Goal: Task Accomplishment & Management: Complete application form

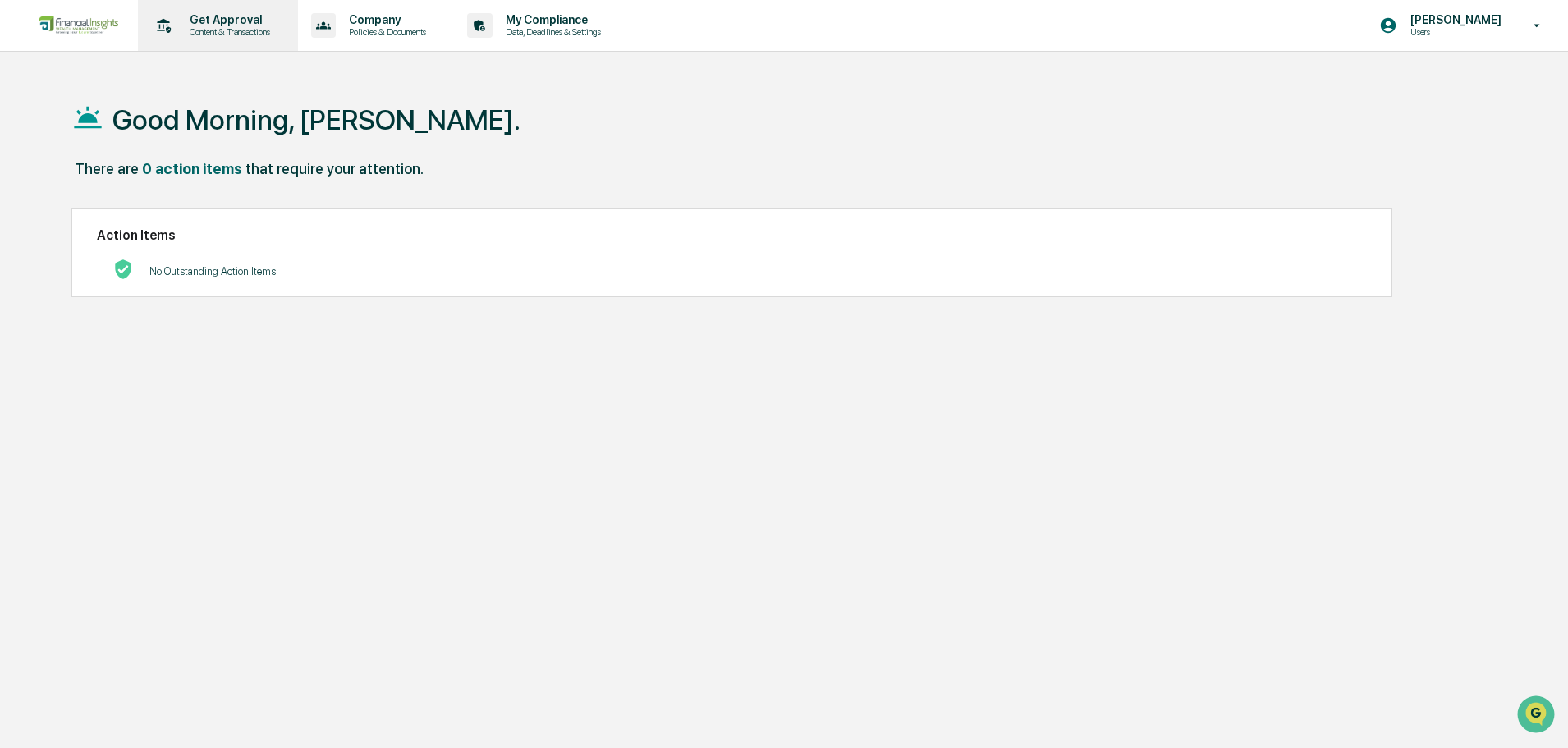
click at [203, 22] on p "Get Approval" at bounding box center [227, 19] width 102 height 13
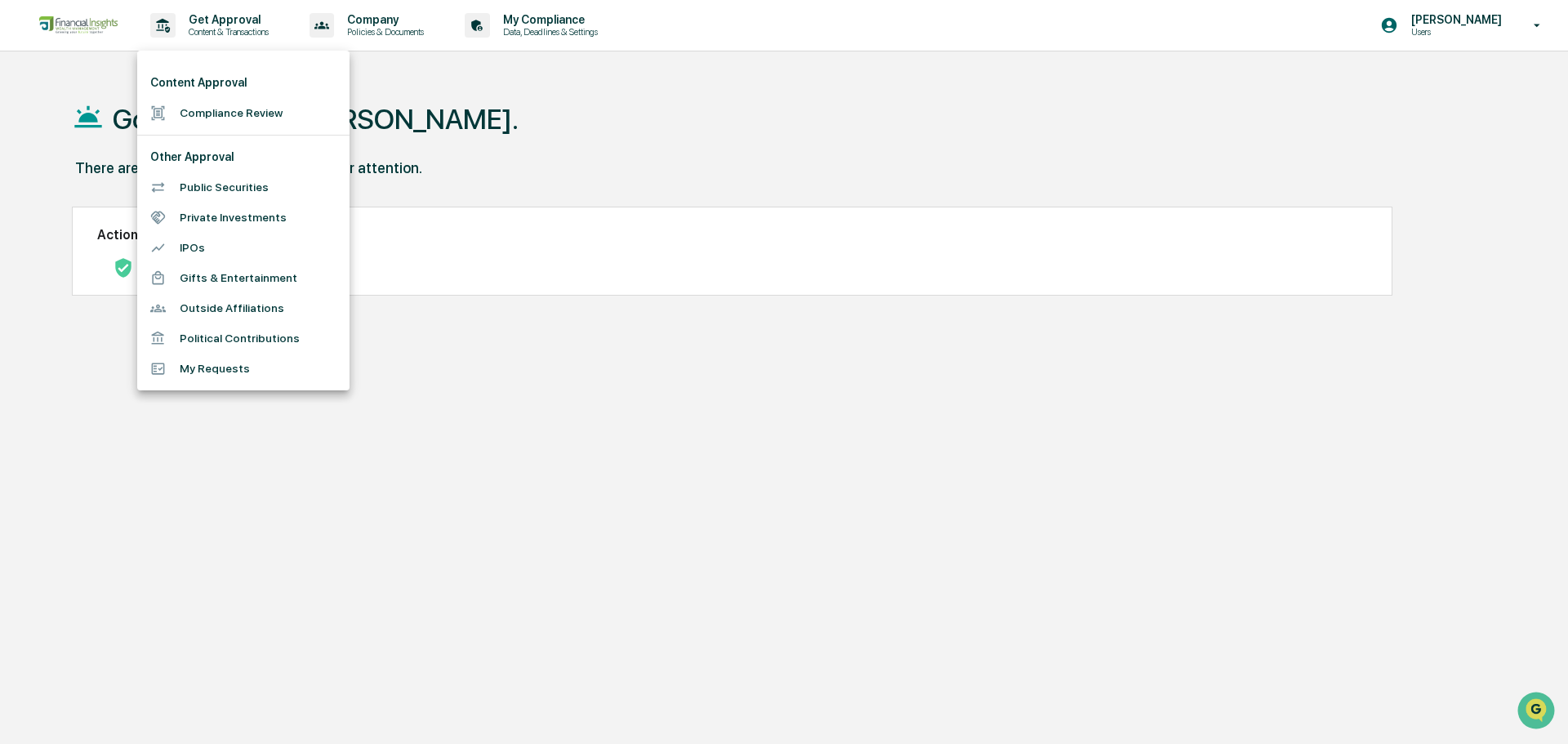
click at [501, 17] on div at bounding box center [784, 372] width 1568 height 744
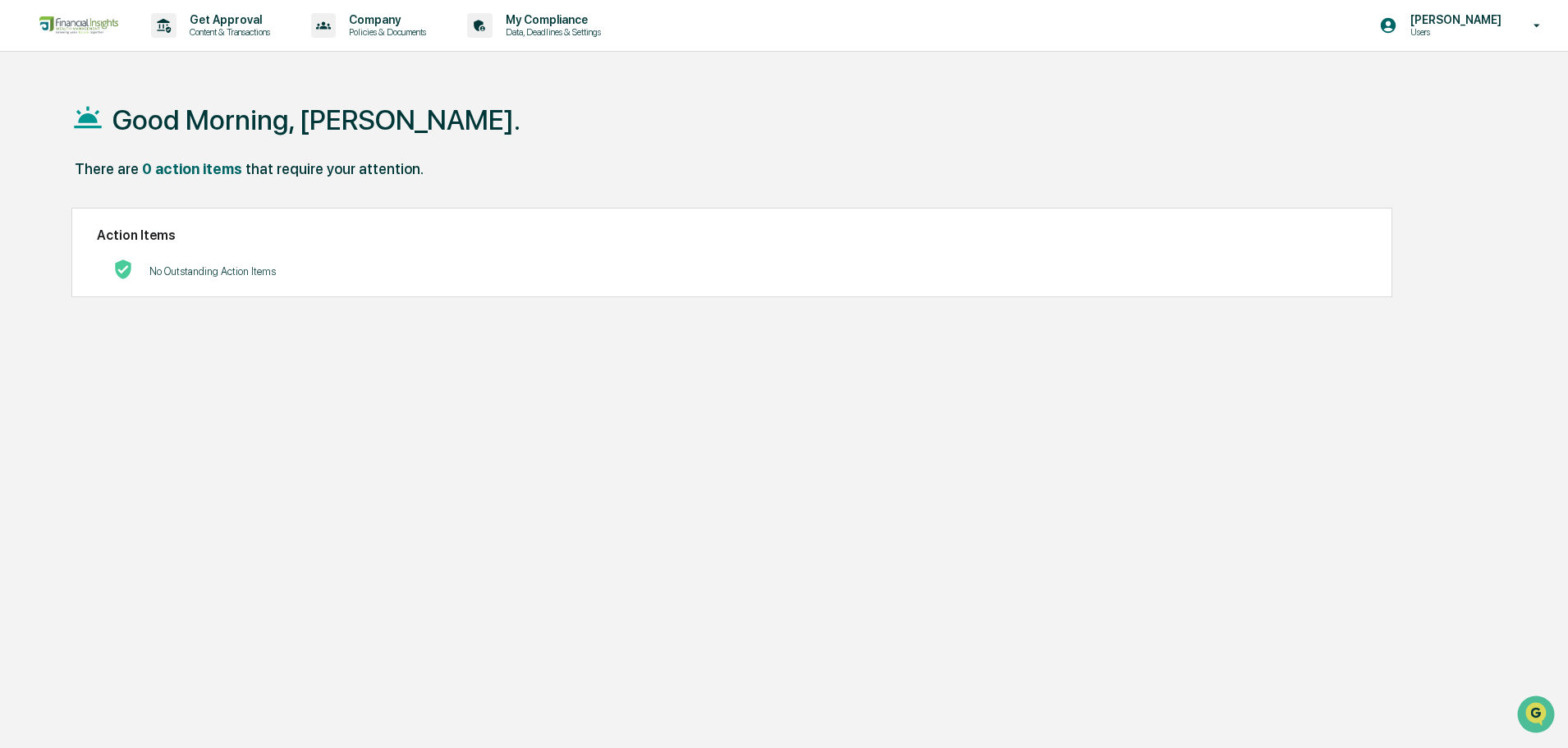
drag, startPoint x: 642, startPoint y: 31, endPoint x: 524, endPoint y: 32, distance: 118.0
click at [526, 25] on p "My Compliance" at bounding box center [551, 19] width 116 height 13
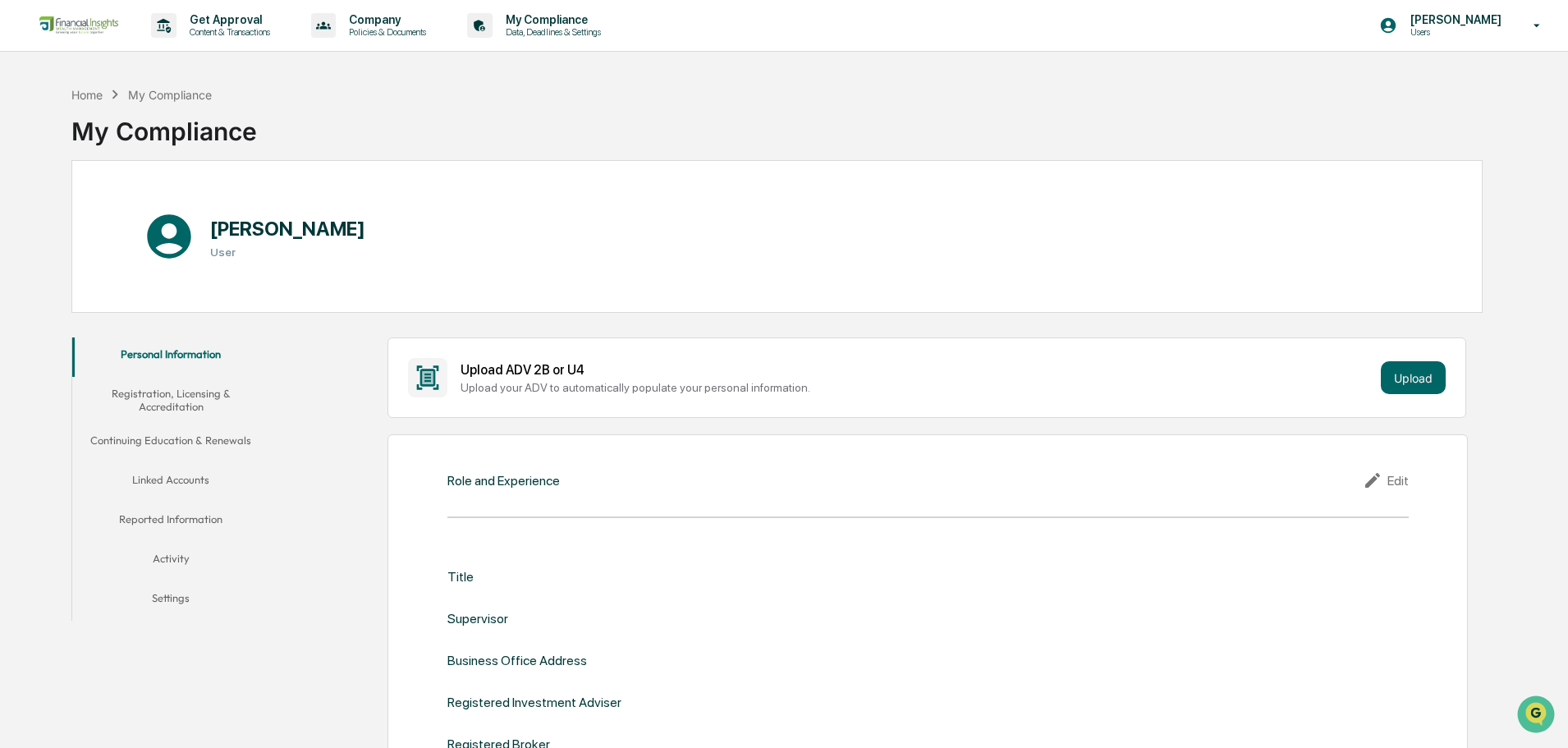
click at [169, 555] on button "Activity" at bounding box center [170, 562] width 197 height 39
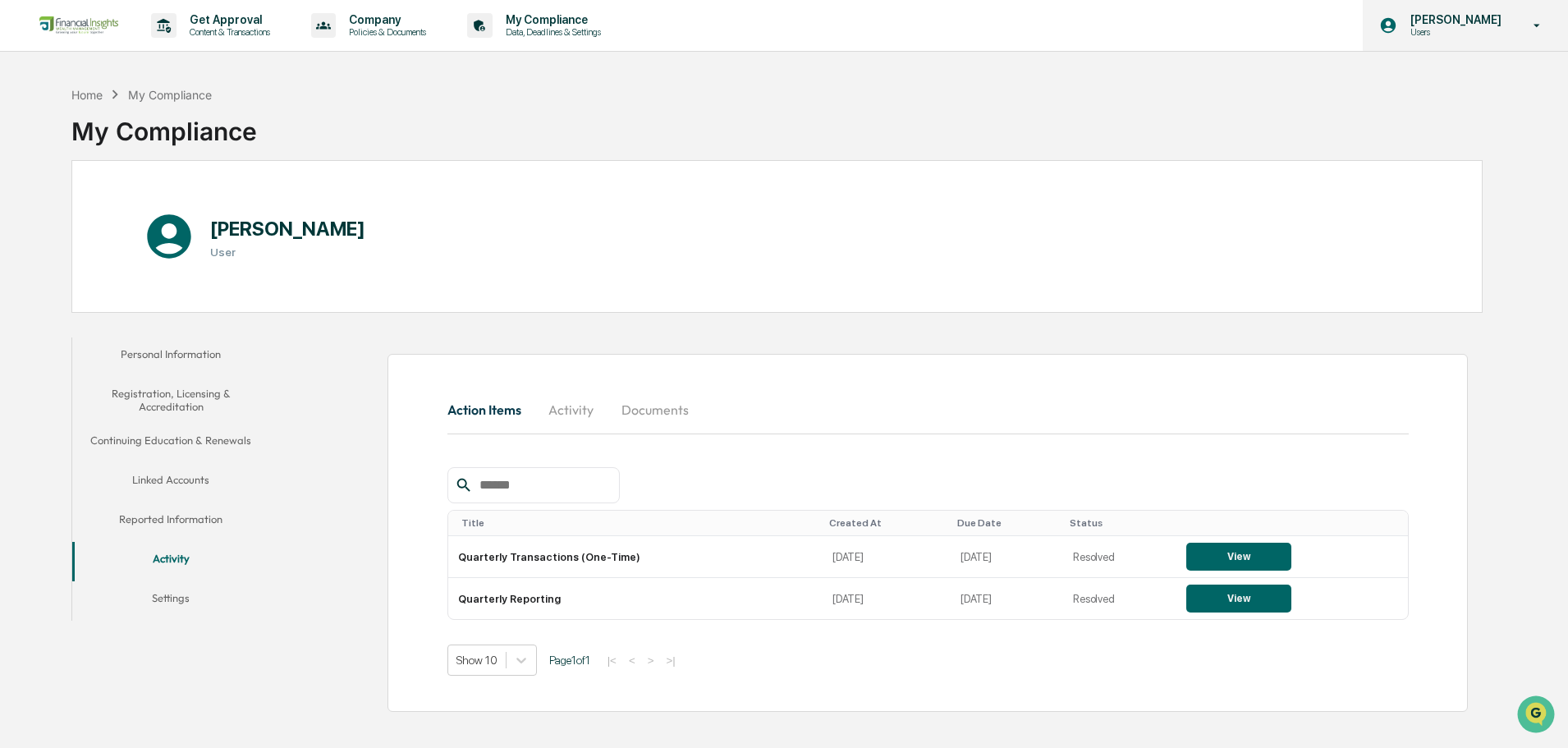
click at [1527, 19] on icon at bounding box center [1538, 26] width 29 height 15
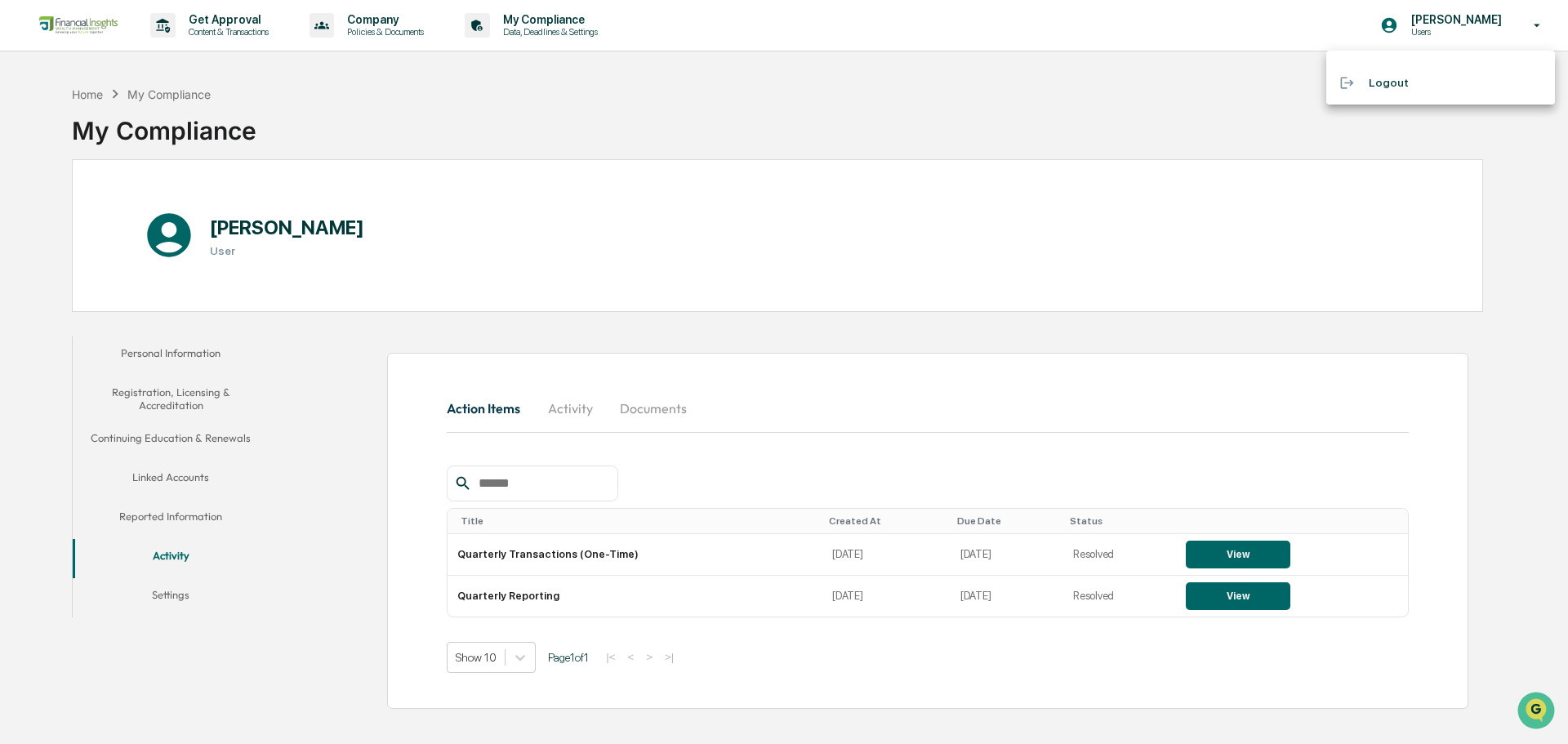
click at [1075, 117] on div at bounding box center [784, 372] width 1568 height 744
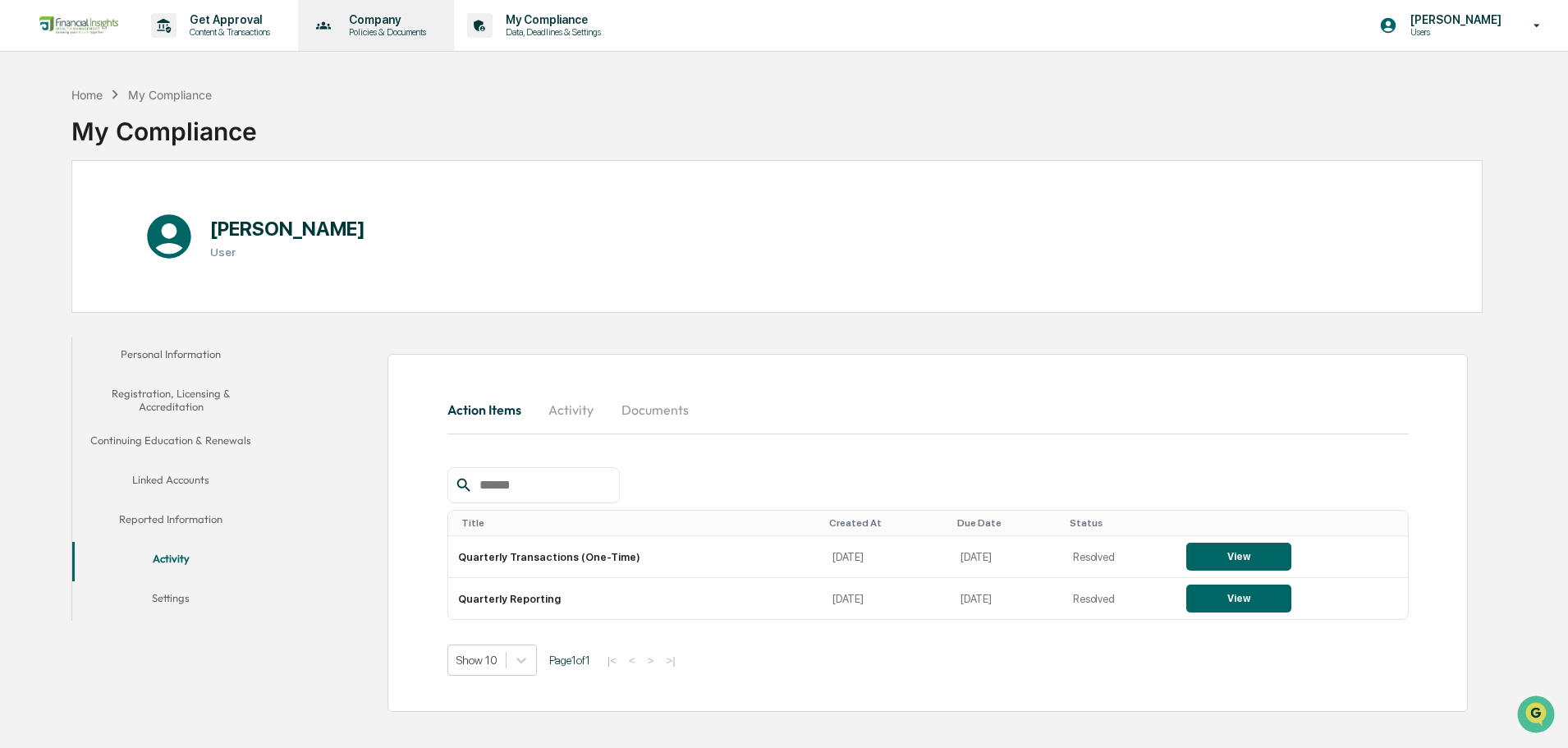
click at [352, 27] on p "Policies & Documents" at bounding box center [385, 32] width 98 height 11
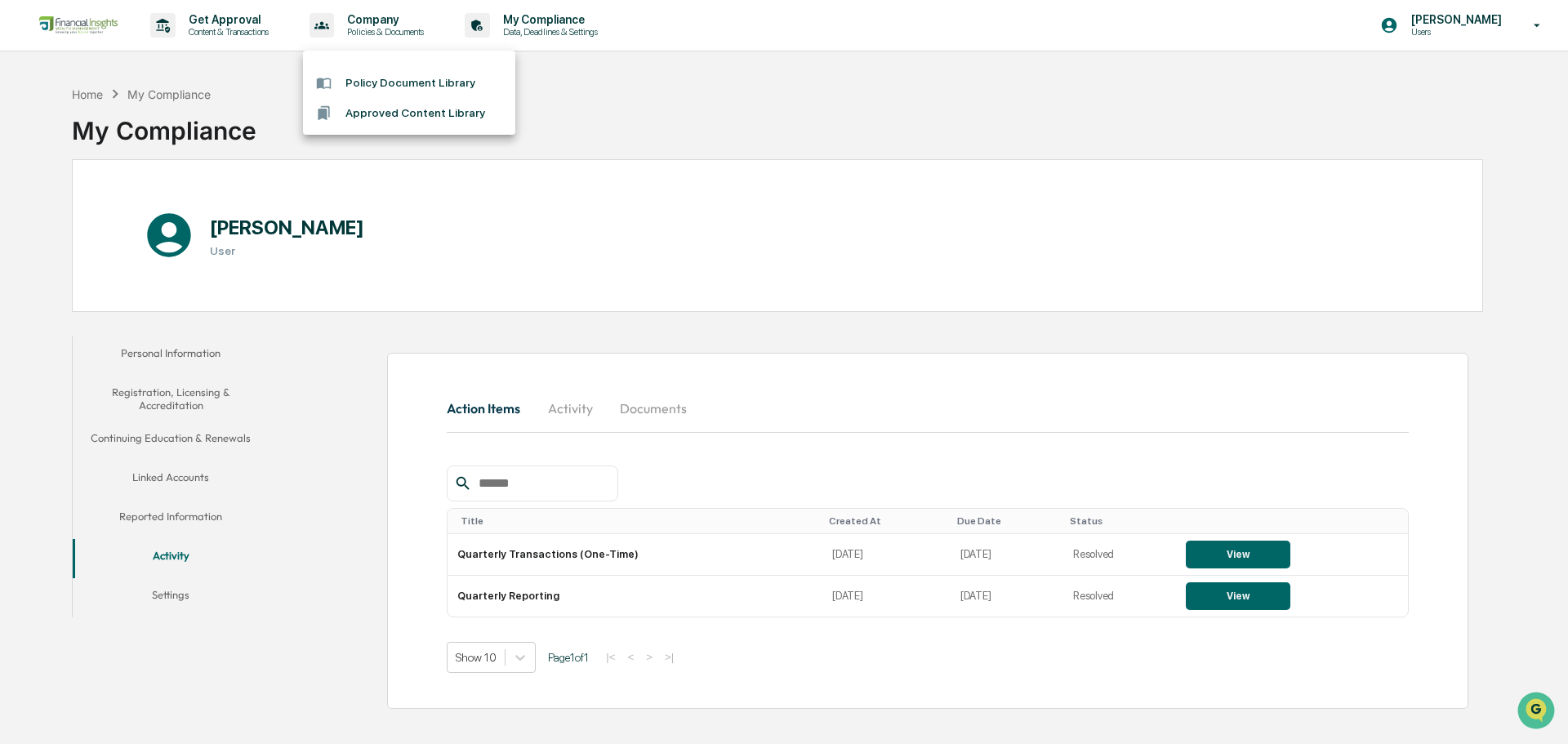
click at [239, 21] on div at bounding box center [784, 372] width 1568 height 744
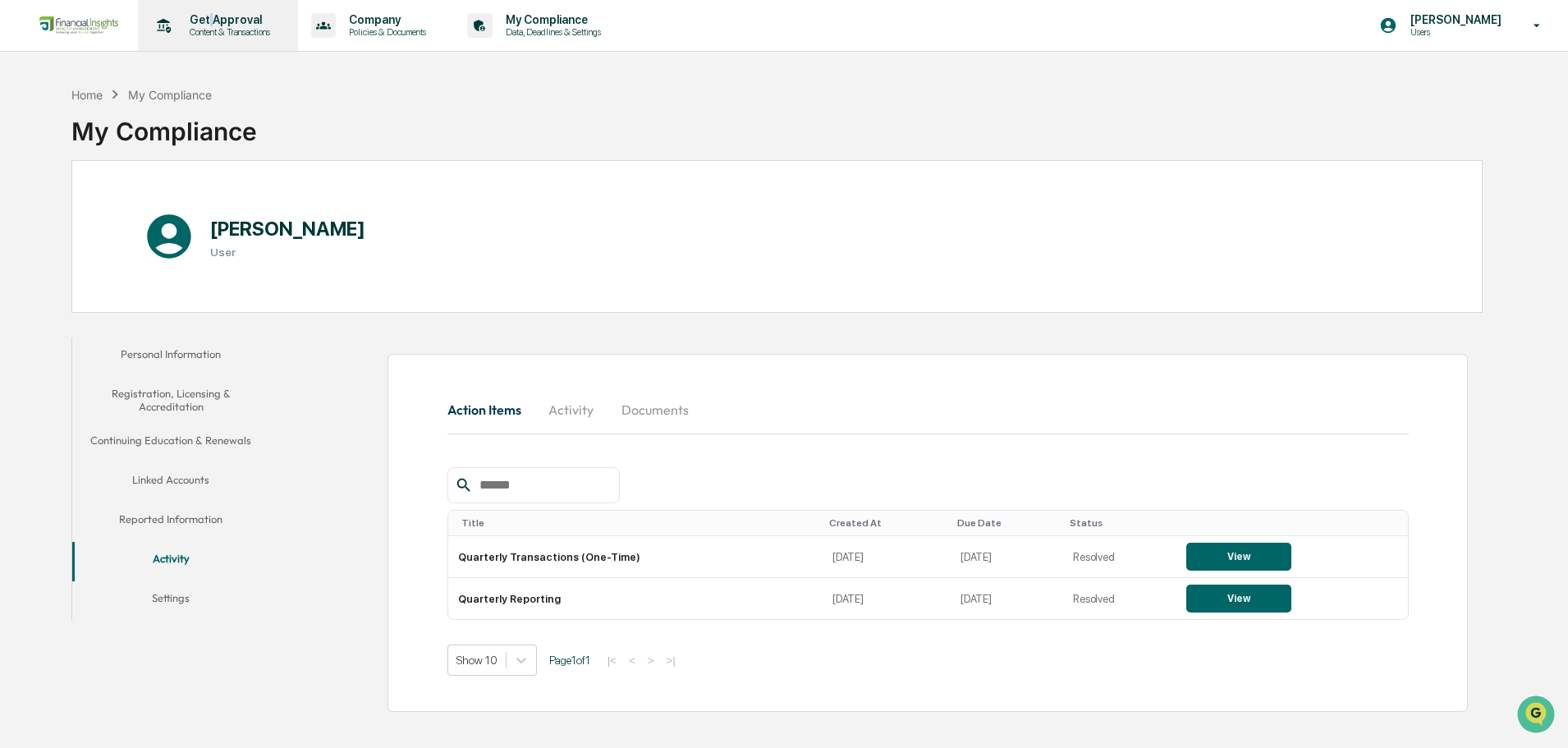
click at [208, 21] on p "Get Approval" at bounding box center [227, 19] width 102 height 13
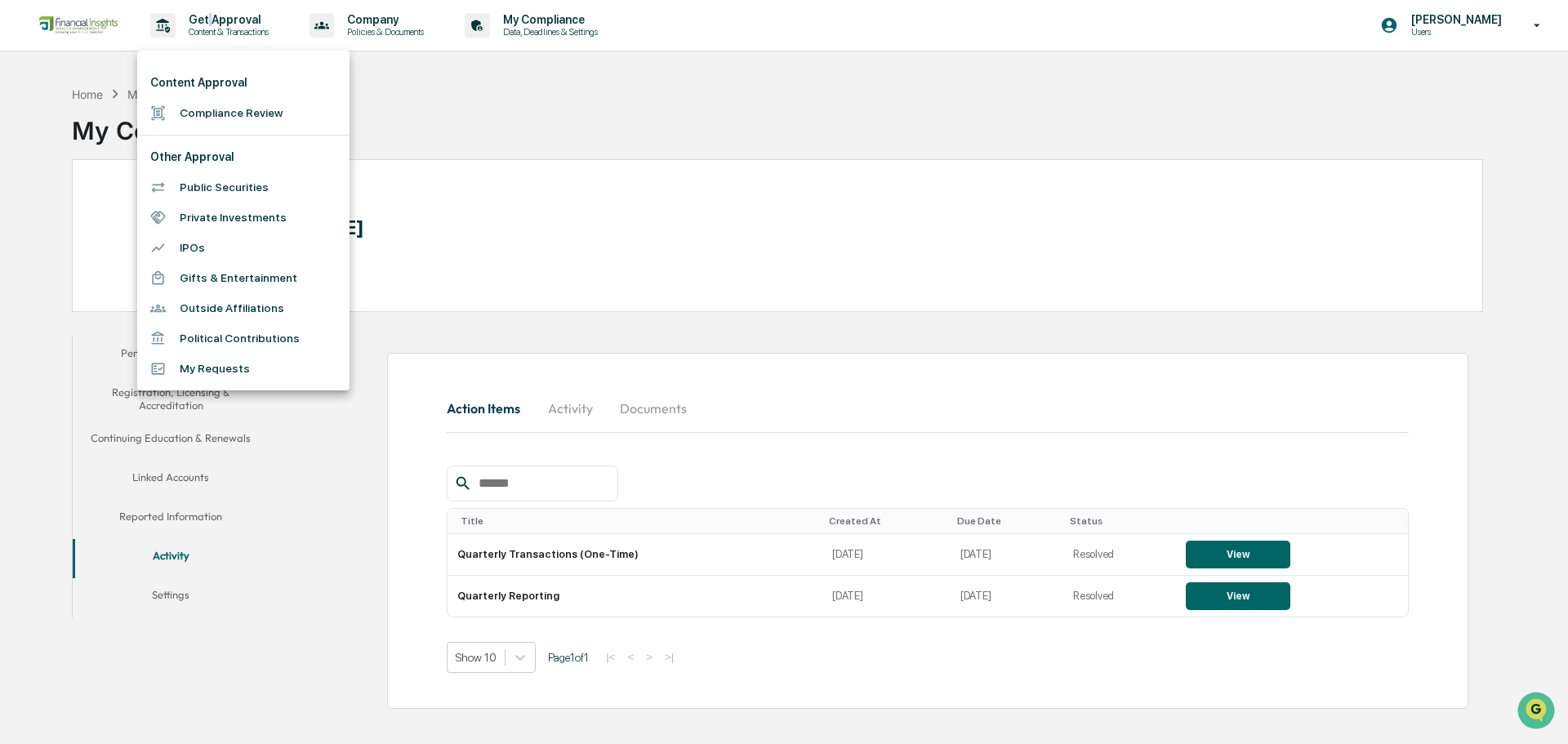
click at [222, 109] on li "Compliance Review" at bounding box center [243, 113] width 213 height 31
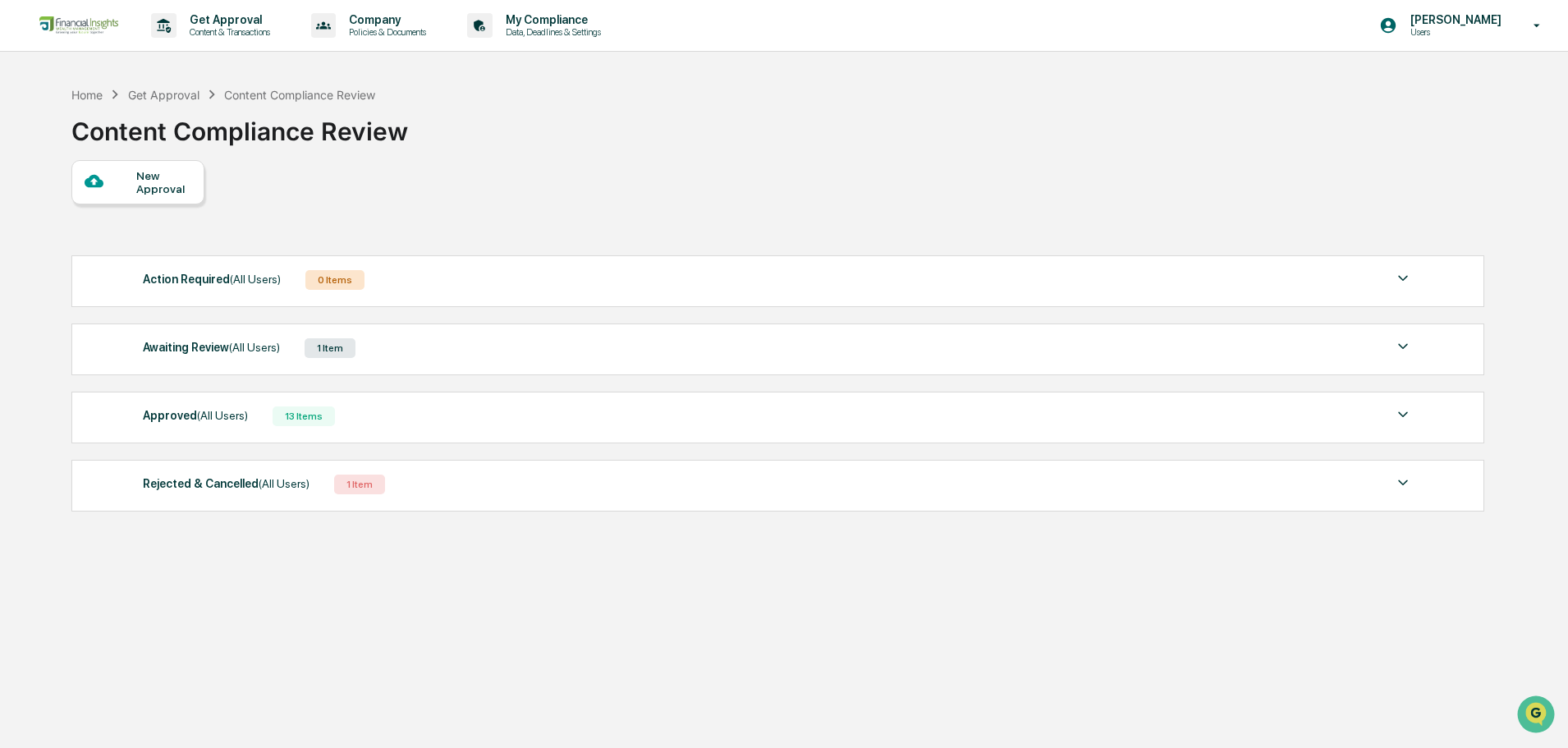
click at [162, 166] on div "New Approval" at bounding box center [139, 182] width 133 height 45
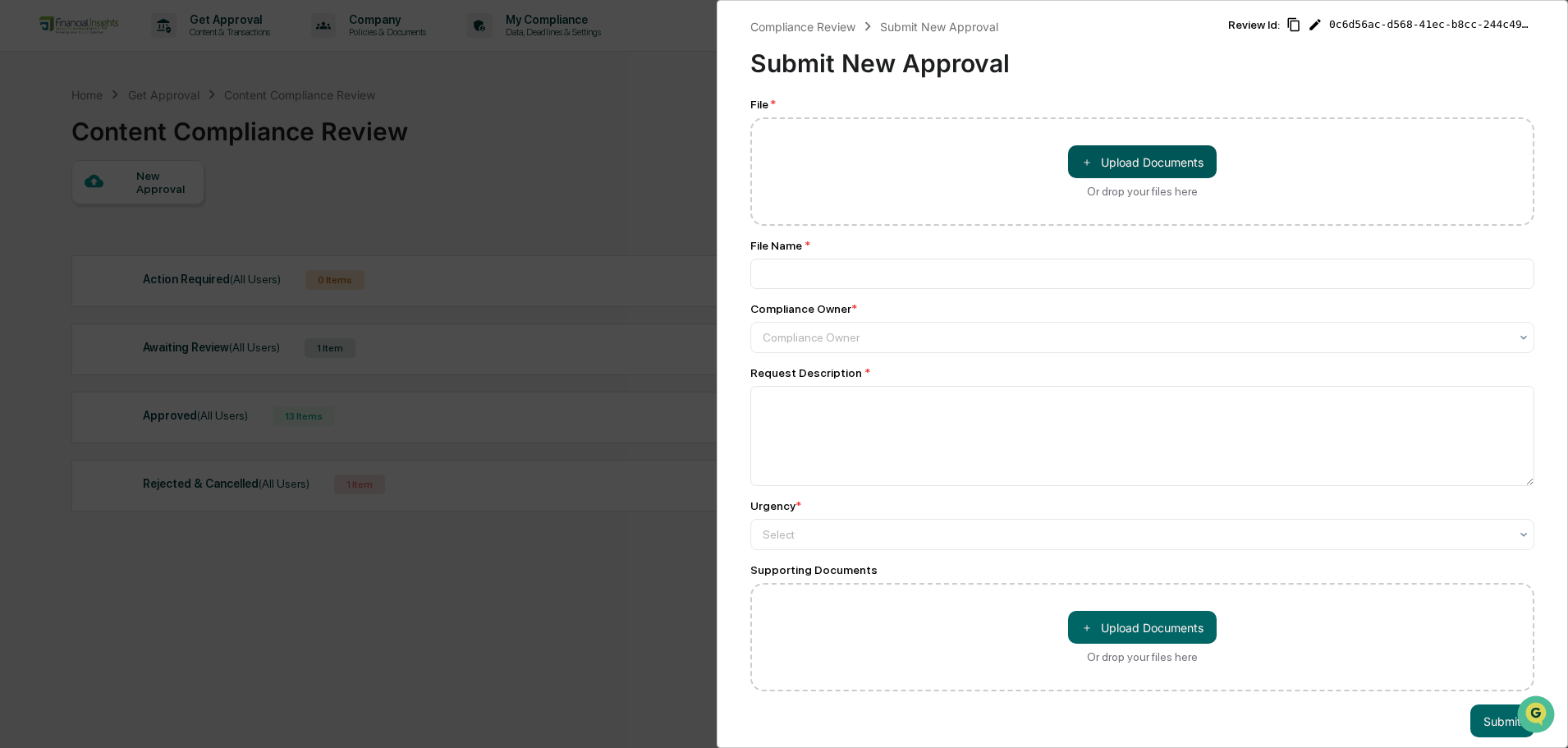
click at [1111, 163] on button "＋ Upload Documents" at bounding box center [1143, 162] width 149 height 33
type input "**********"
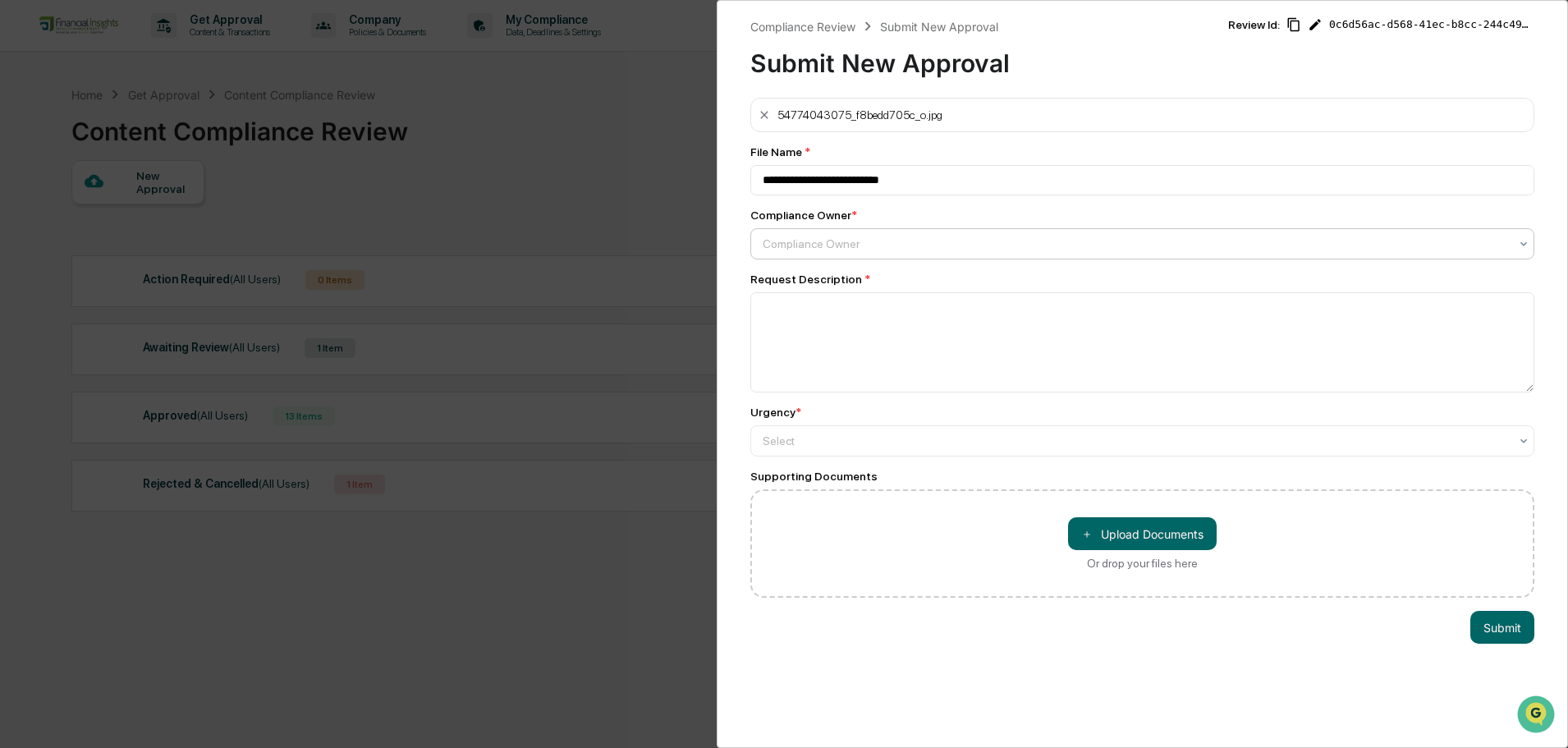
click at [839, 242] on div at bounding box center [1136, 243] width 747 height 16
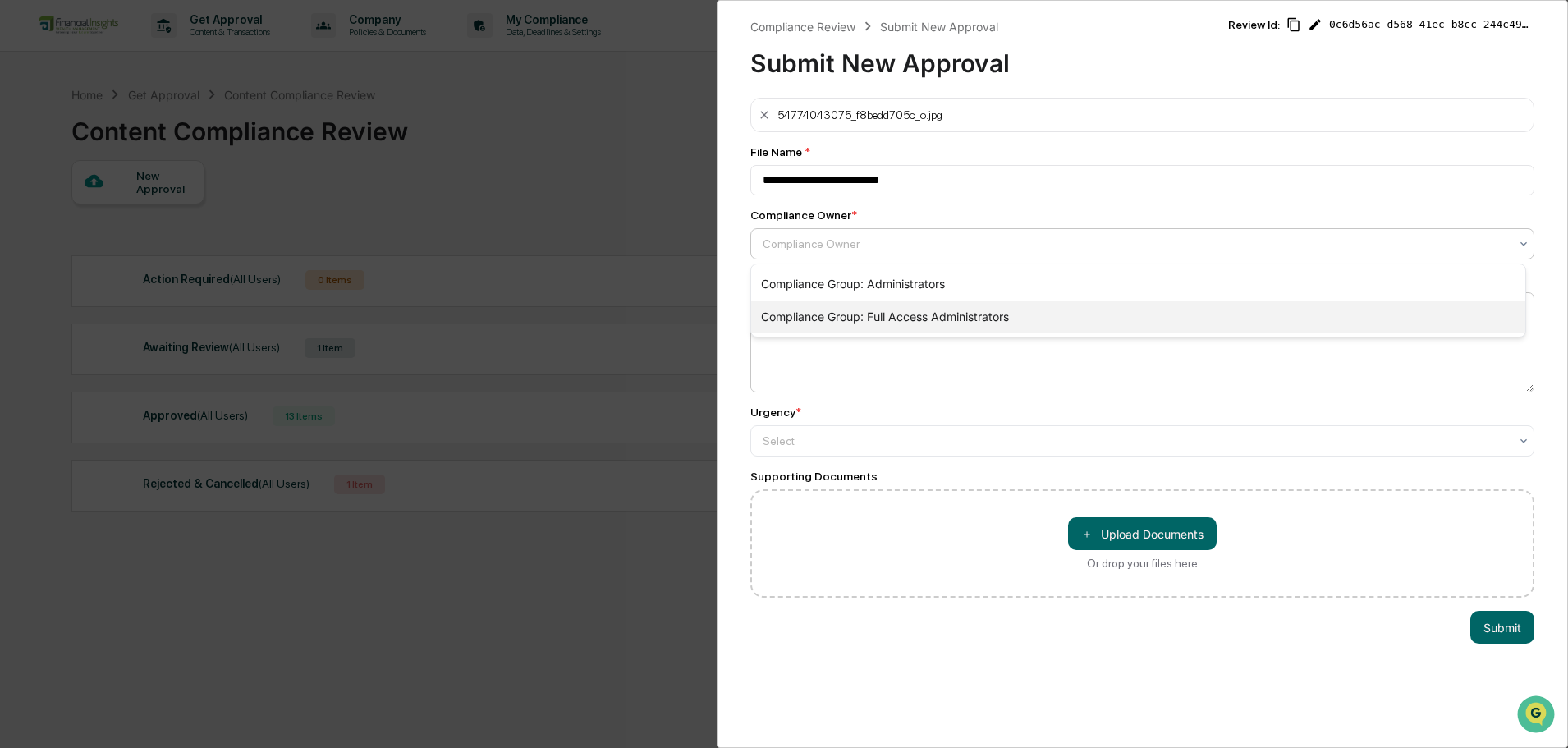
click at [846, 320] on div "Compliance Group: Full Access Administrators" at bounding box center [1138, 317] width 774 height 33
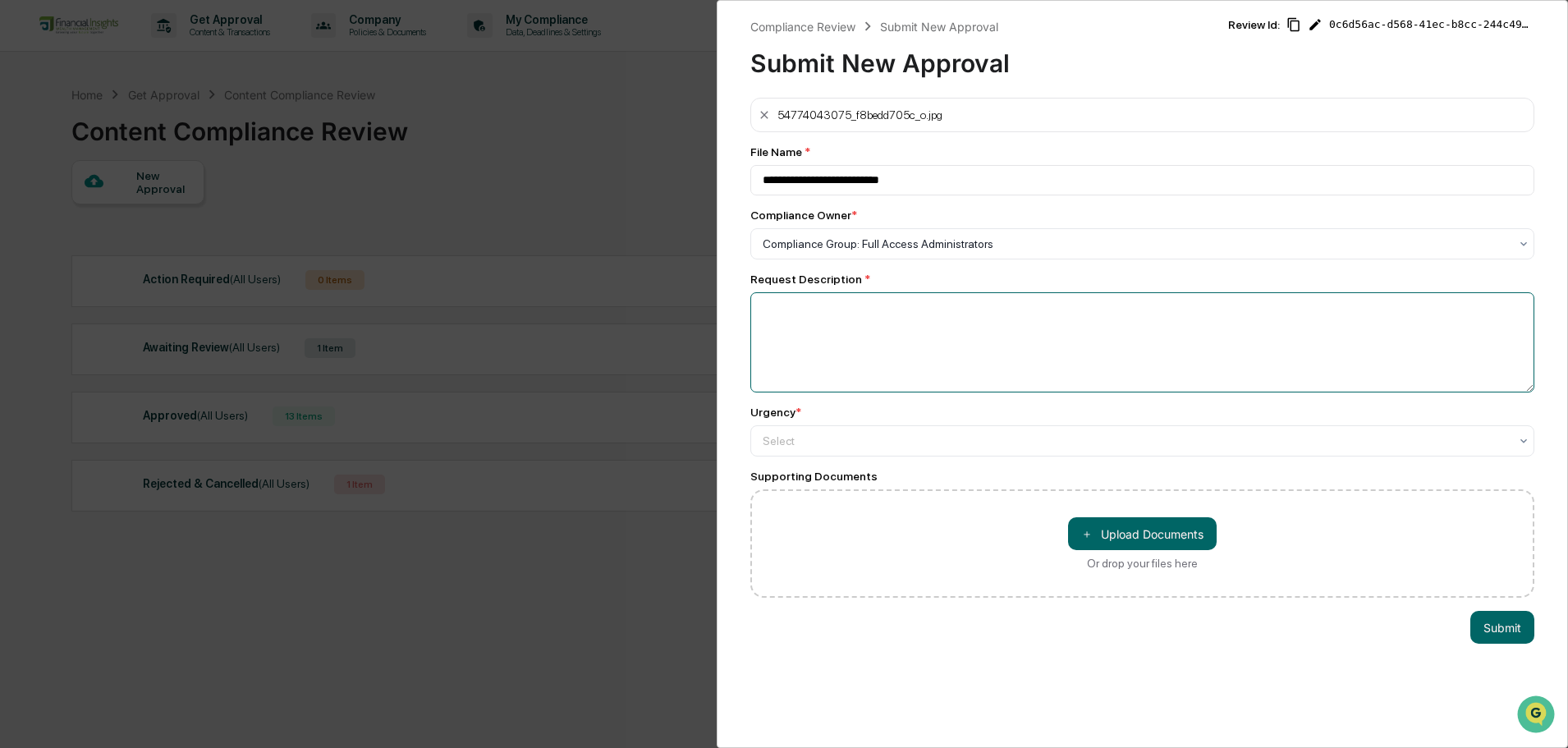
click at [902, 324] on textarea at bounding box center [1142, 342] width 784 height 100
type textarea "*"
paste textarea "**********"
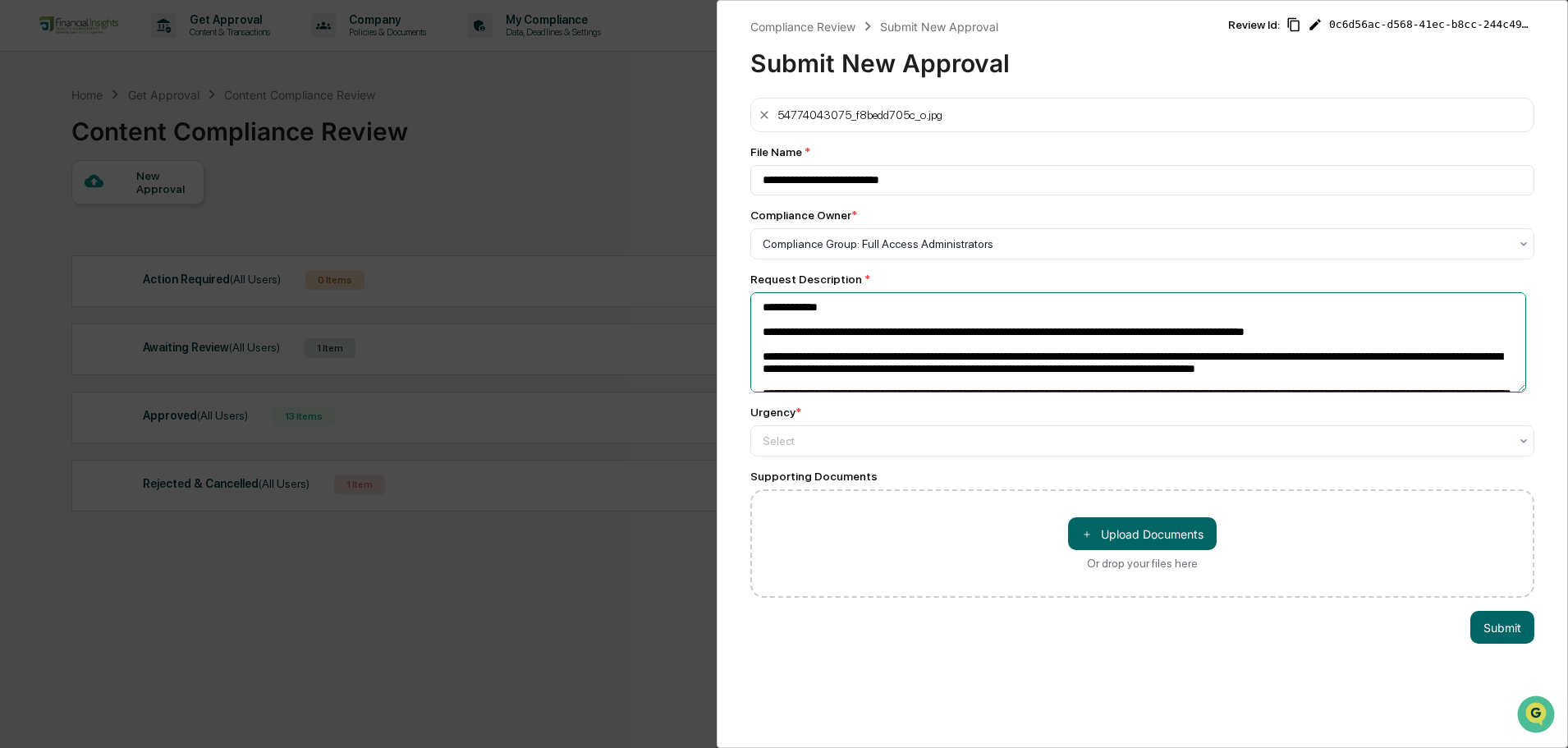
scroll to position [57, 0]
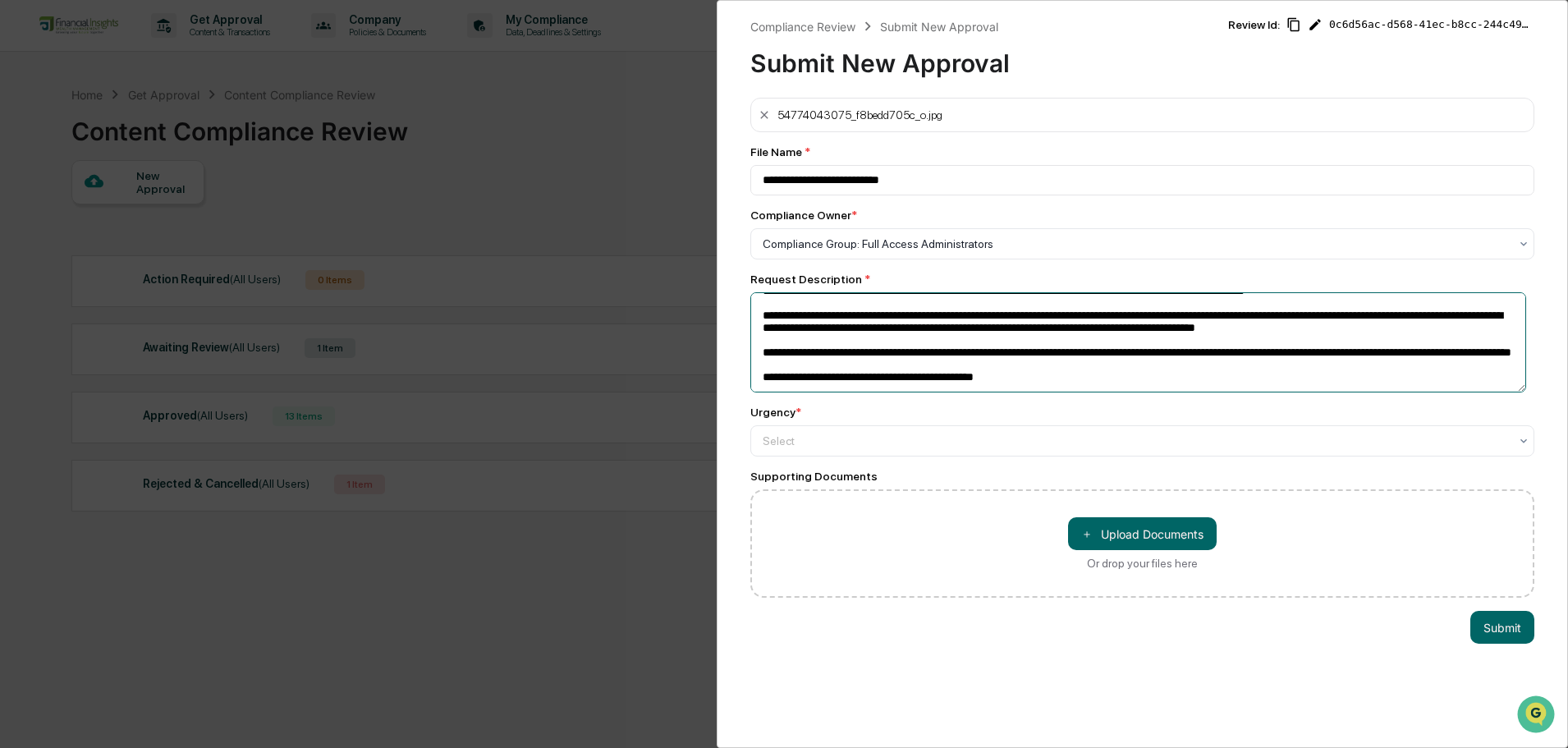
type textarea "**********"
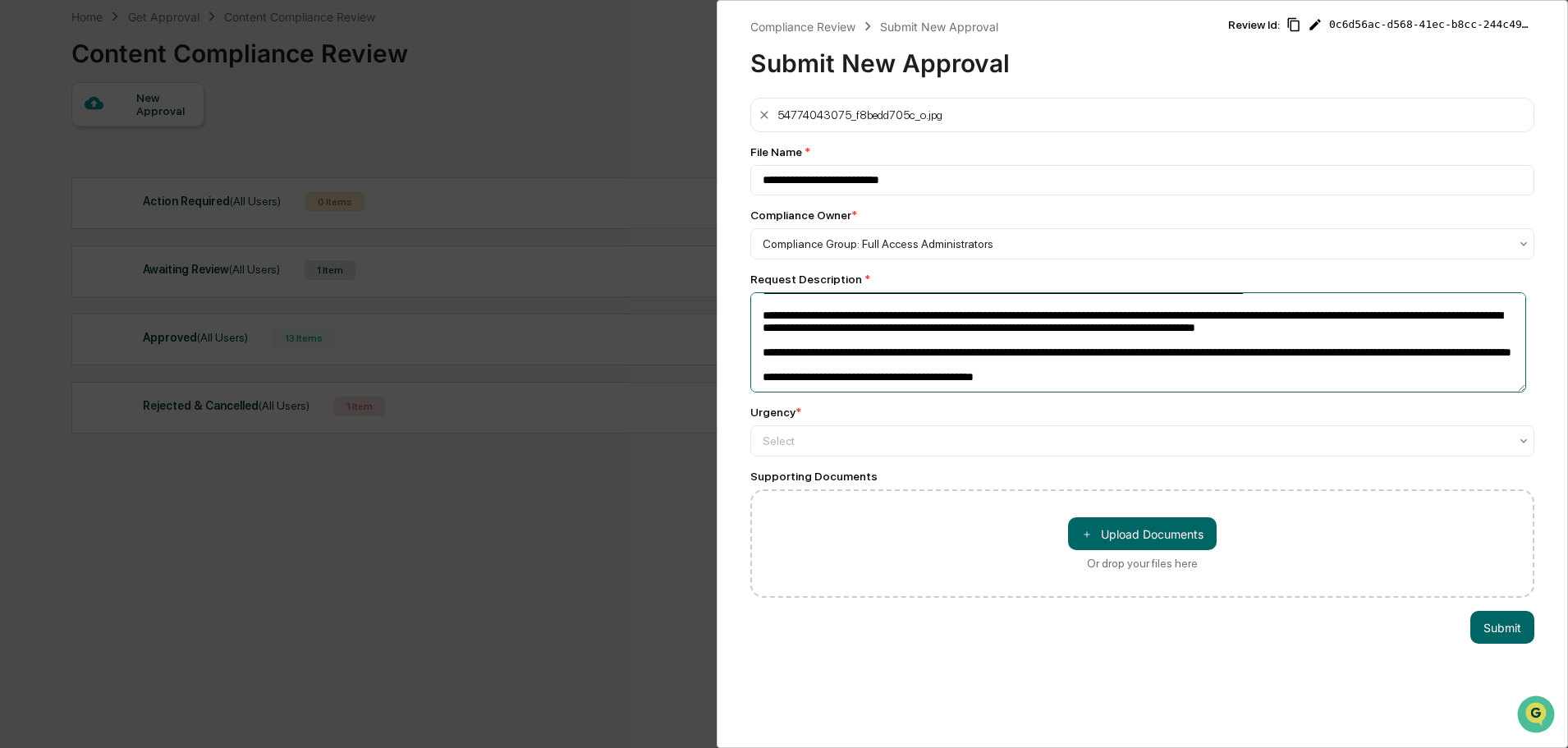
scroll to position [0, 0]
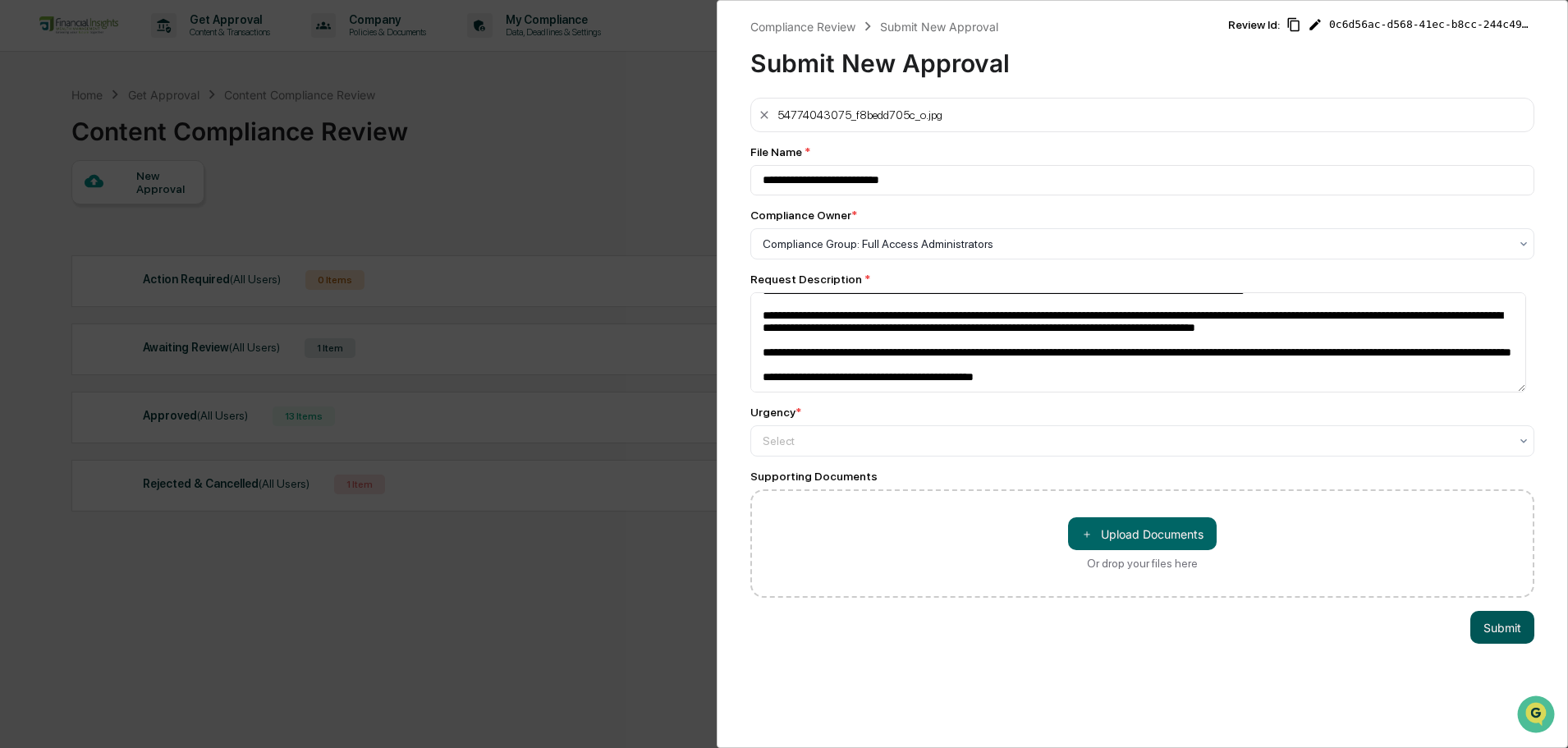
click at [1496, 634] on button "Submit" at bounding box center [1502, 627] width 64 height 33
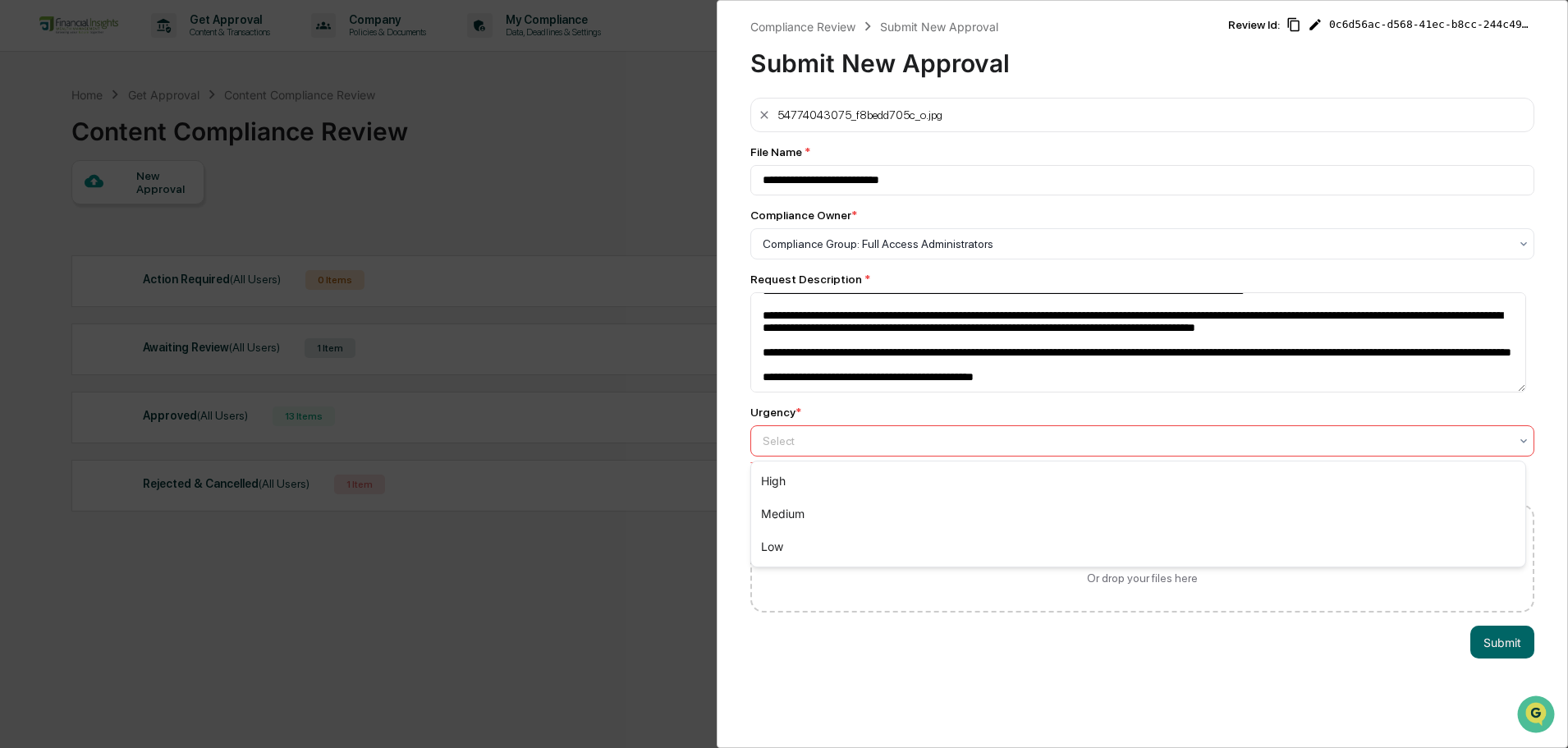
click at [969, 436] on div at bounding box center [1136, 441] width 747 height 16
click at [942, 549] on div "Low" at bounding box center [1138, 547] width 774 height 33
click at [1511, 644] on button "Submit" at bounding box center [1502, 642] width 64 height 33
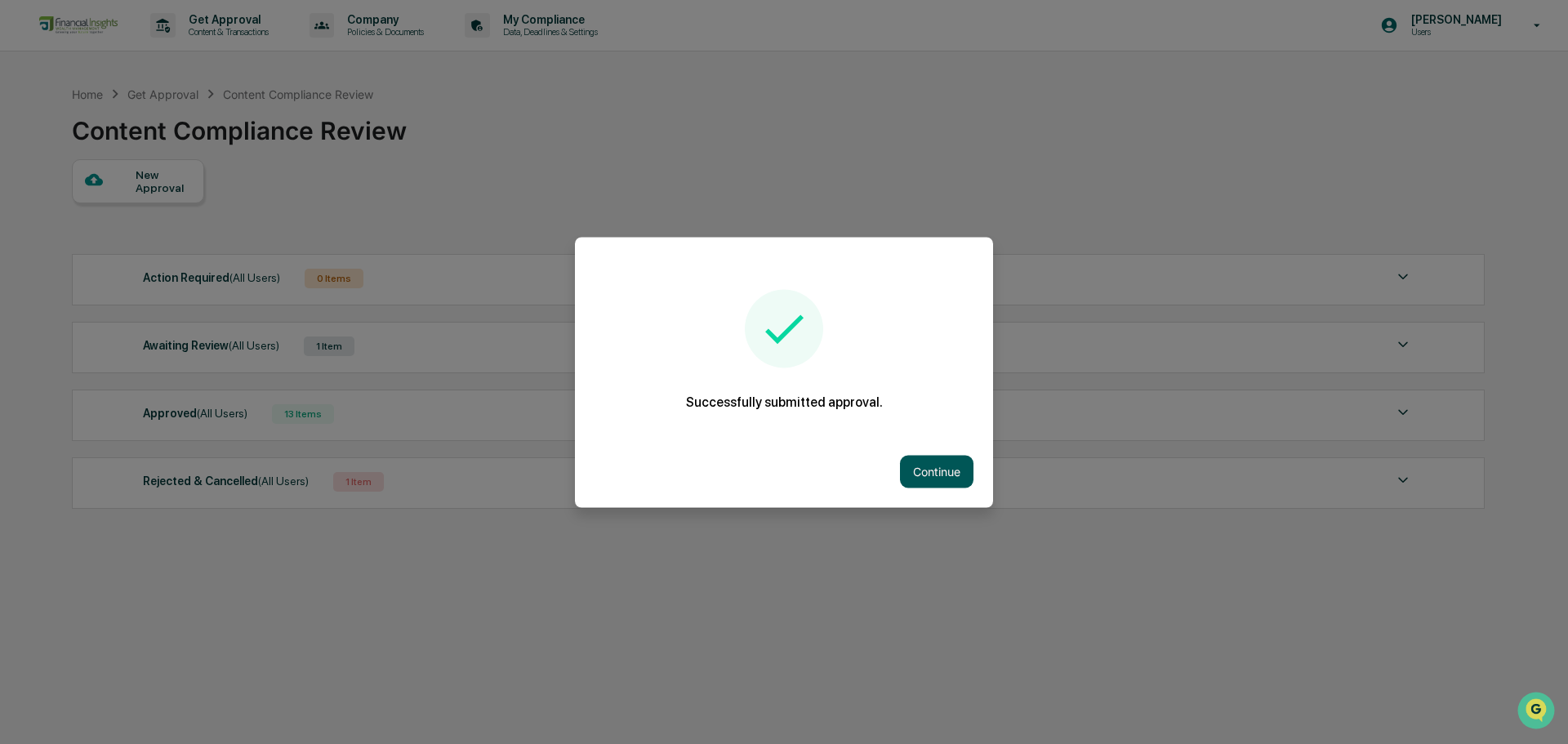
click at [927, 463] on button "Continue" at bounding box center [937, 472] width 73 height 32
